Goal: Navigation & Orientation: Find specific page/section

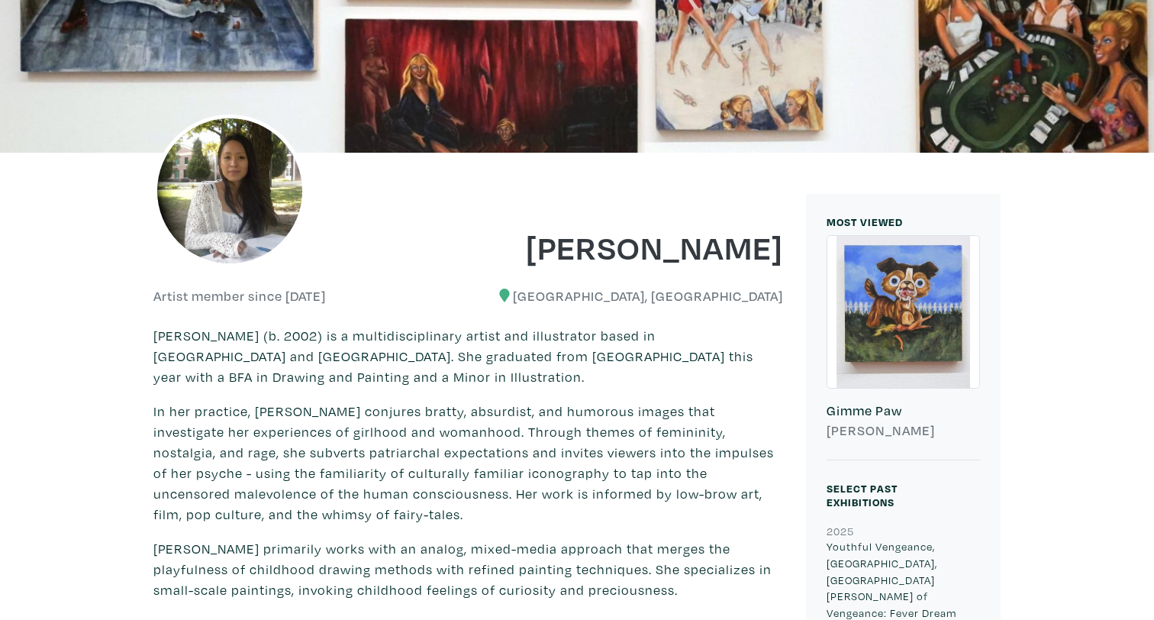
scroll to position [564, 0]
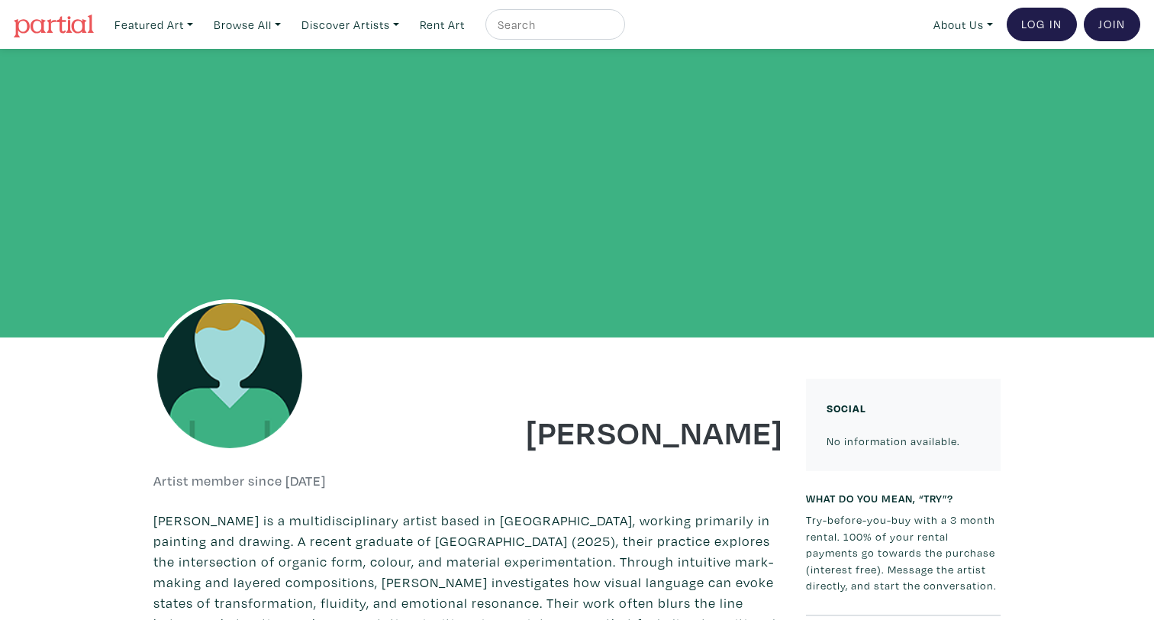
scroll to position [301, 0]
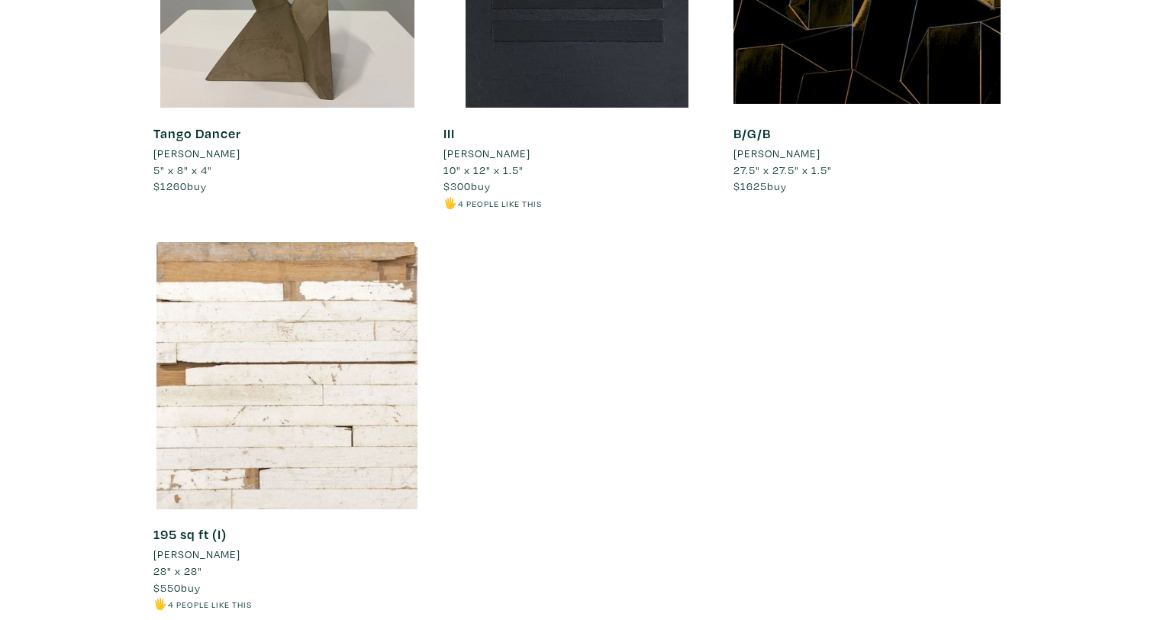
scroll to position [13277, 0]
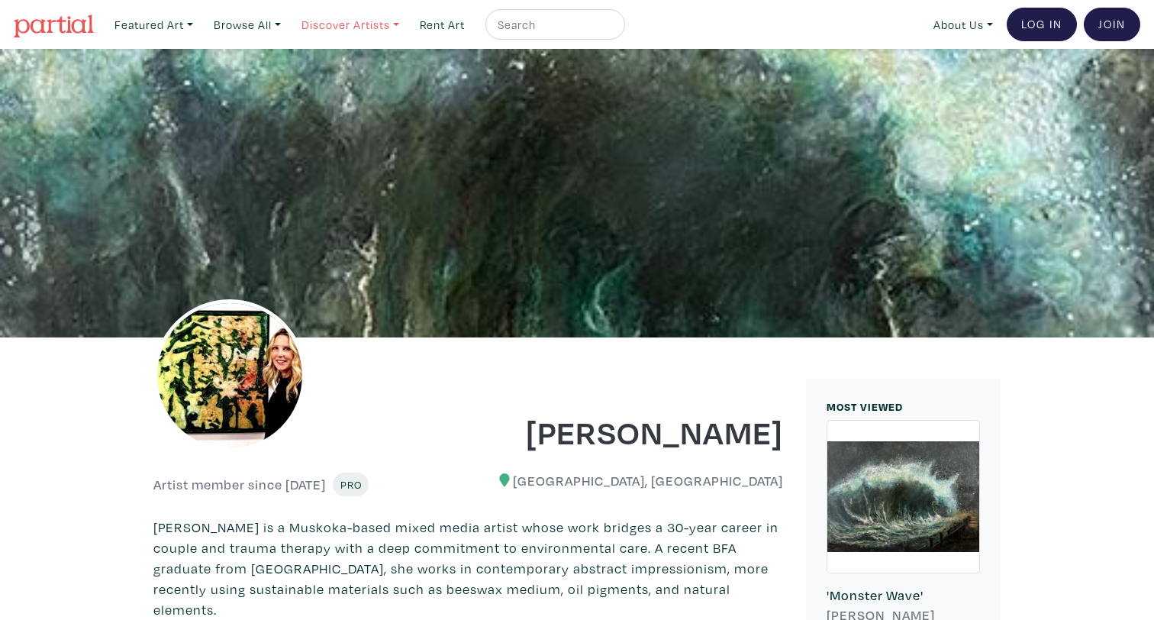
click at [359, 18] on link "Discover Artists" at bounding box center [350, 24] width 111 height 31
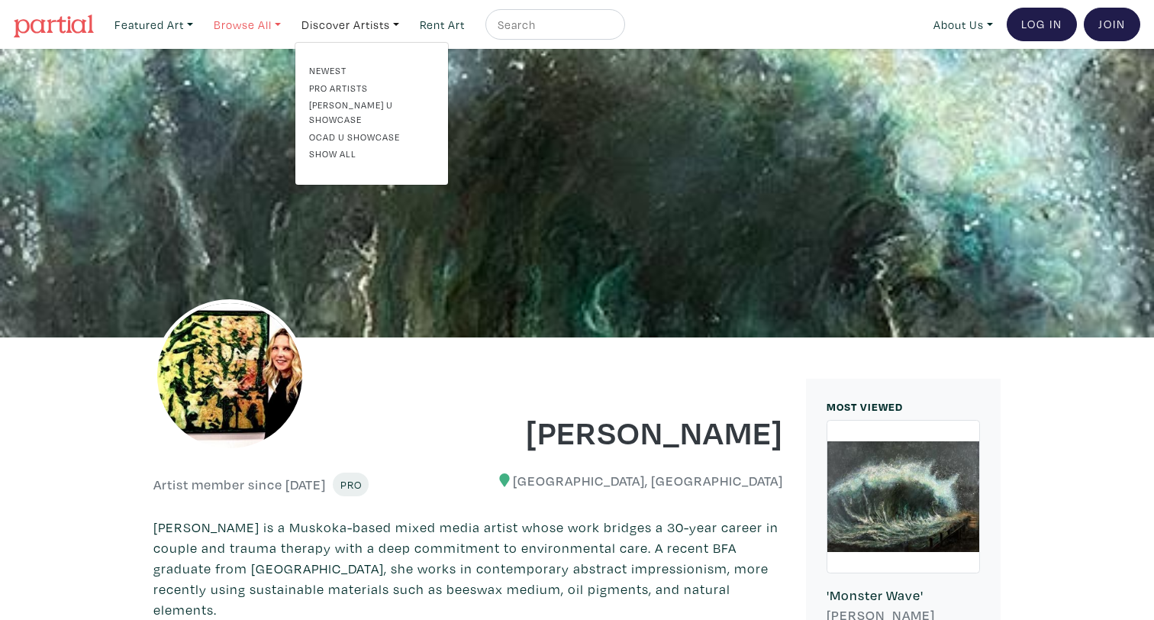
click at [270, 25] on link "Browse All" at bounding box center [247, 24] width 81 height 31
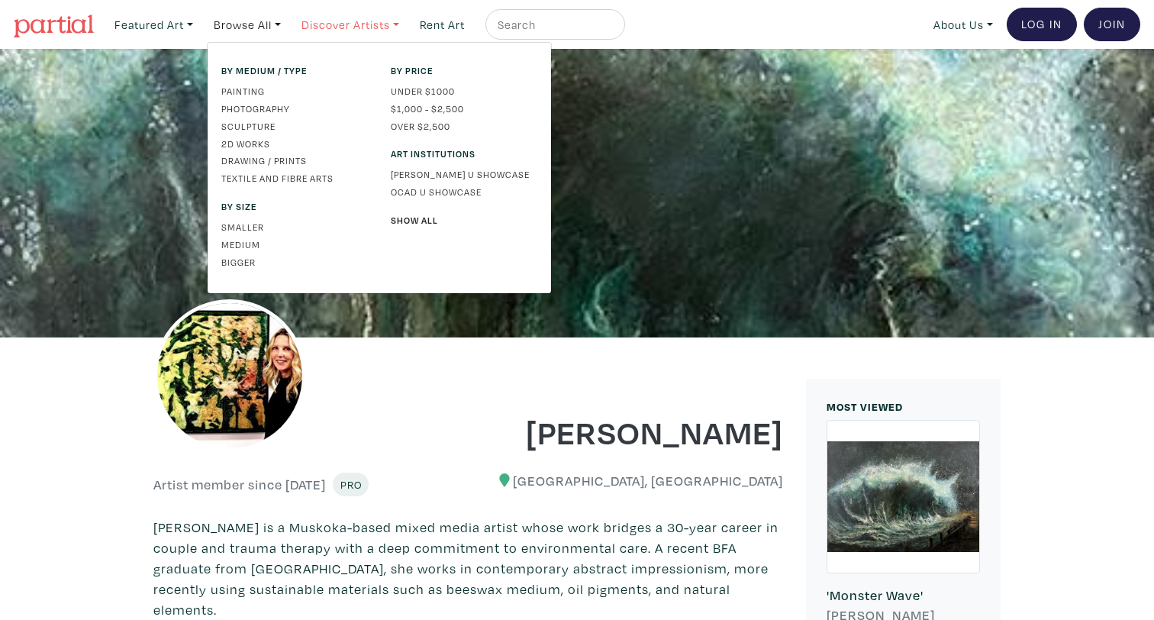
click at [321, 23] on link "Discover Artists" at bounding box center [350, 24] width 111 height 31
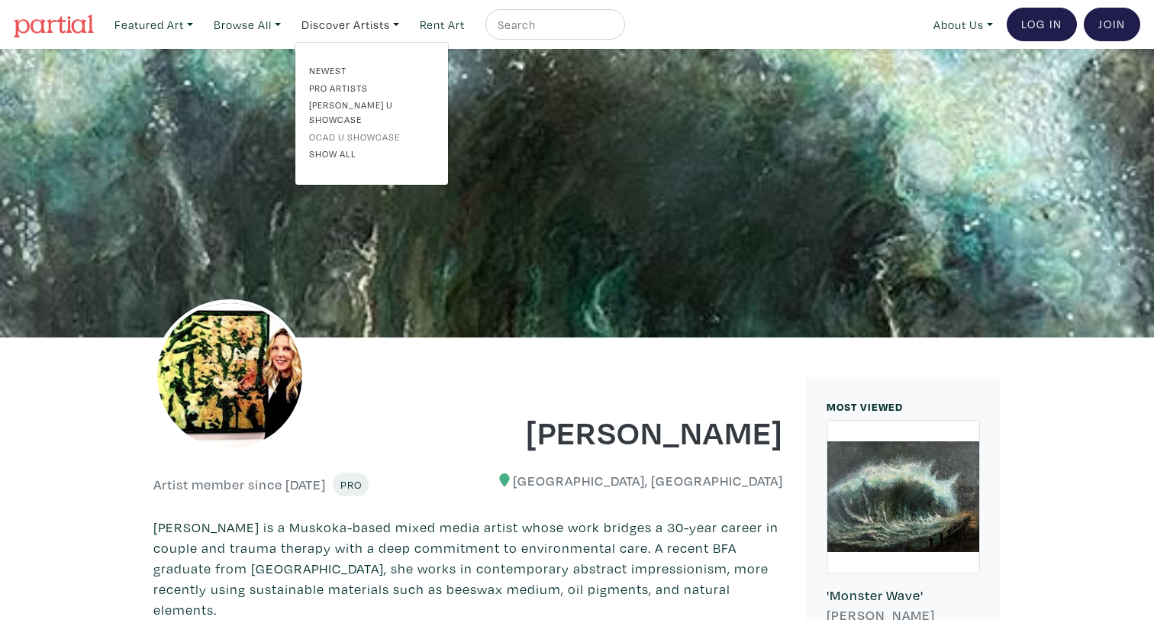
click at [360, 130] on link "OCAD U Showcase" at bounding box center [371, 137] width 125 height 14
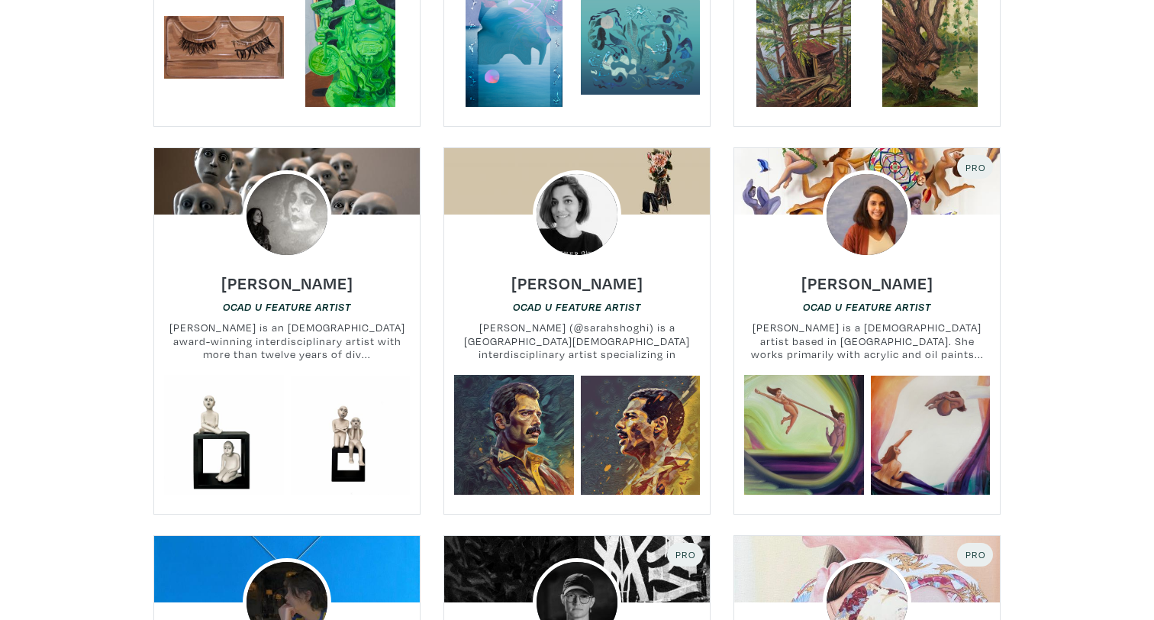
scroll to position [2744, 0]
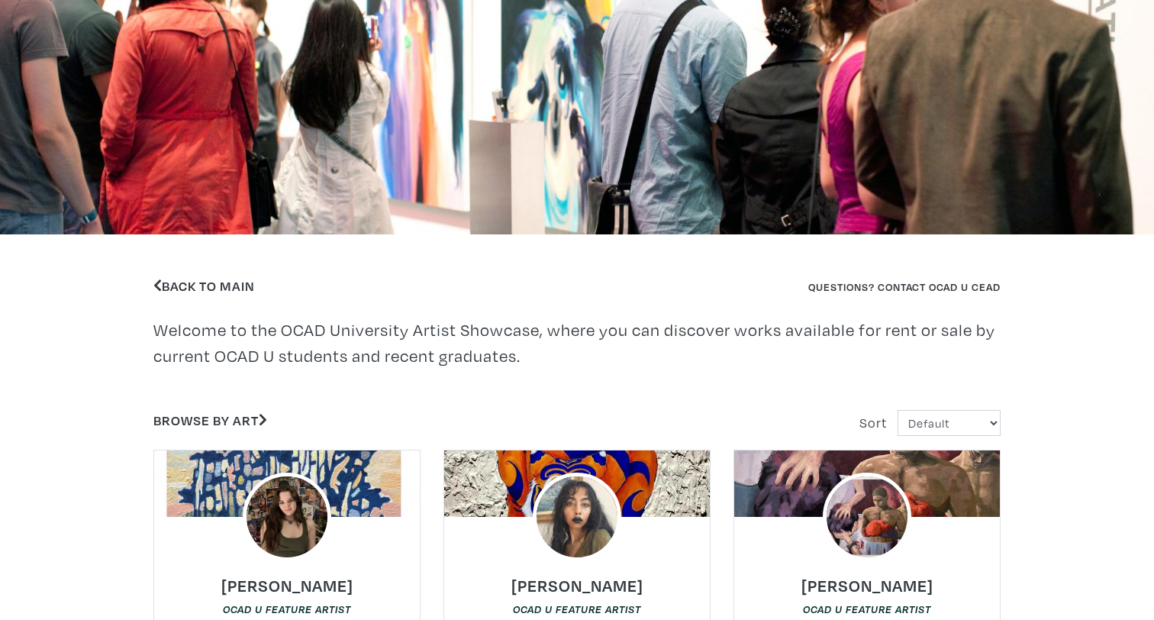
scroll to position [487, 0]
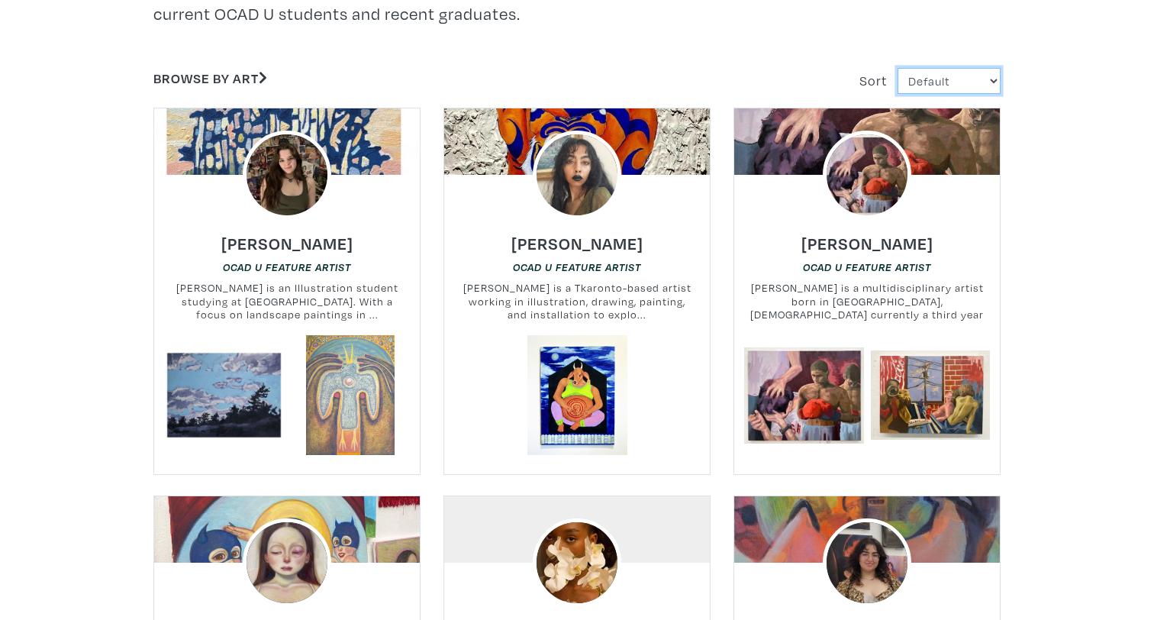
click at [932, 84] on select "Default Most Viewed Newest A-Z Z-A" at bounding box center [949, 81] width 103 height 27
select select "users_id"
click at [898, 68] on select "Default Most Viewed Newest A-Z Z-A" at bounding box center [949, 81] width 103 height 27
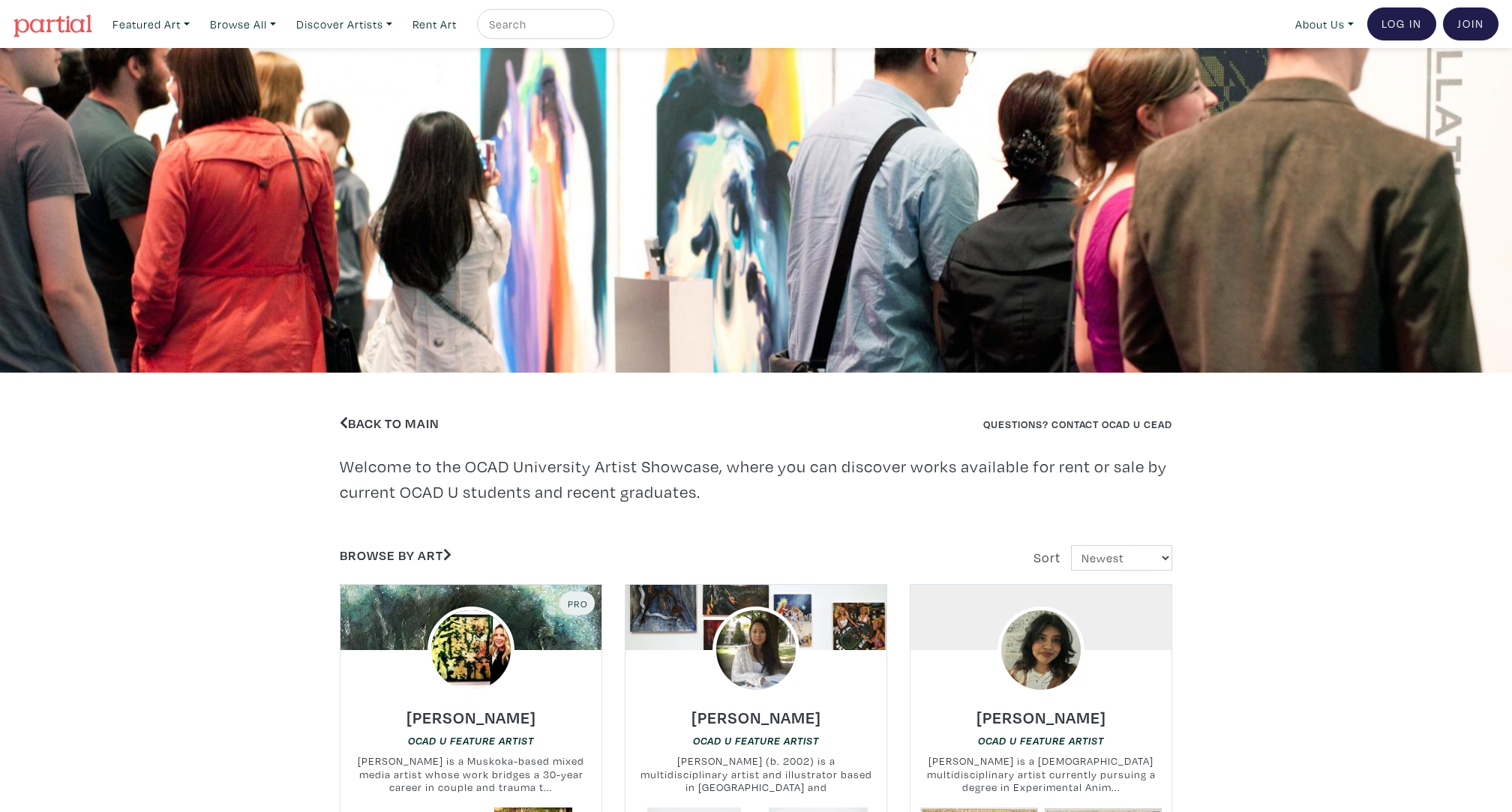
click at [781, 442] on div "Back to Main Questions? Contact OCAD U CEAD Welcome to the OCAD University Arti…" at bounding box center [756, 438] width 855 height 132
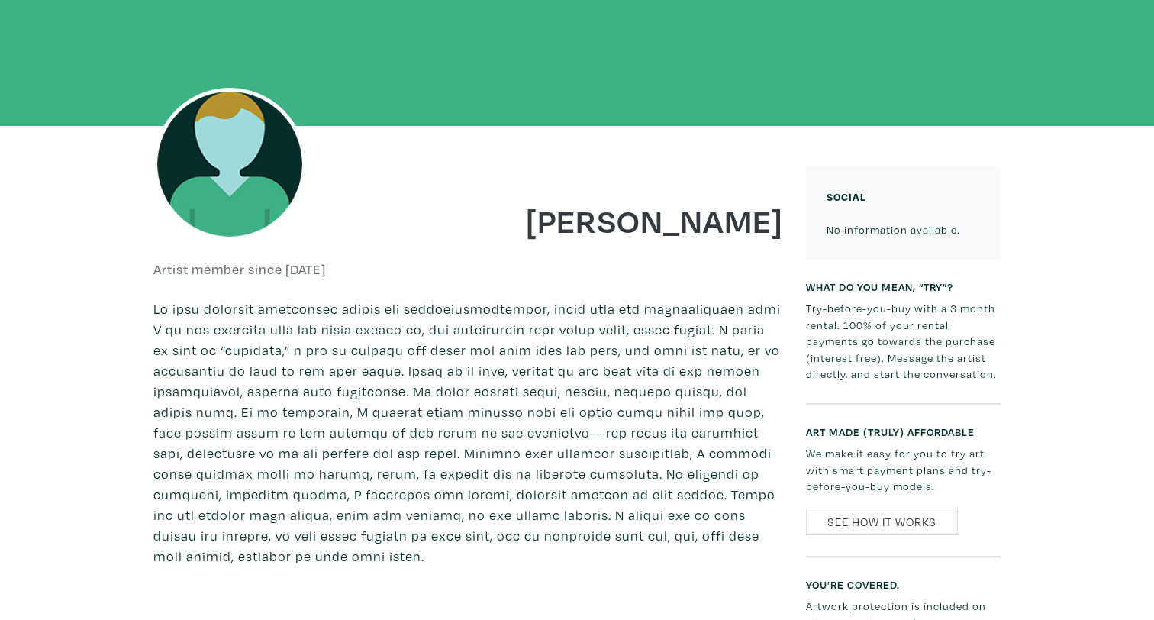
scroll to position [223, 0]
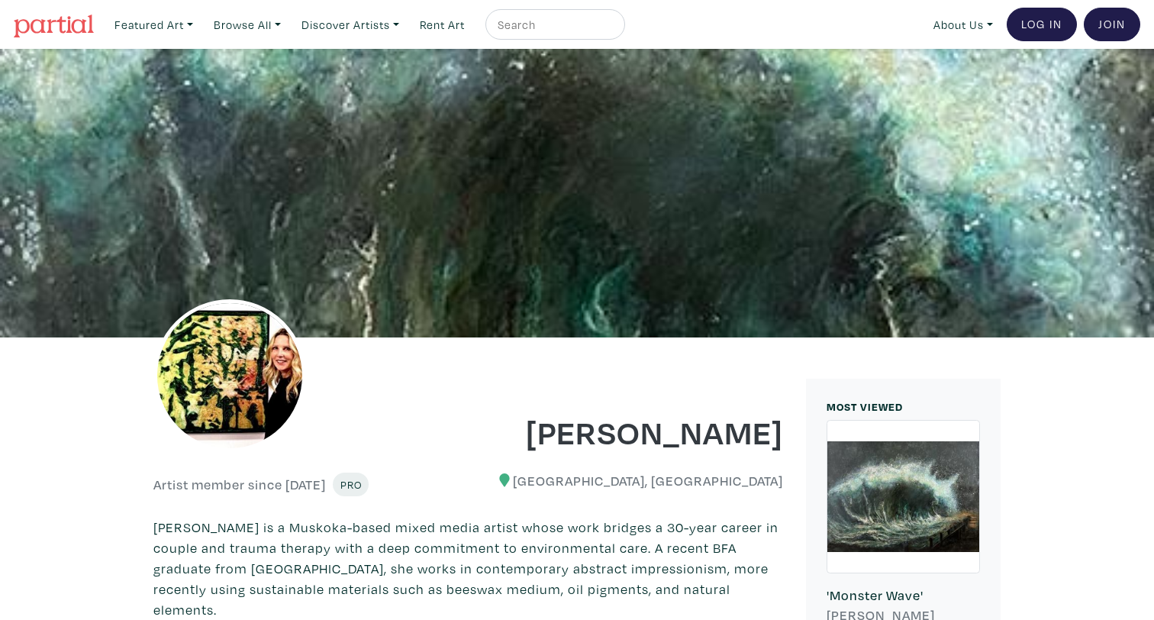
scroll to position [7, 0]
